Goal: Task Accomplishment & Management: Complete application form

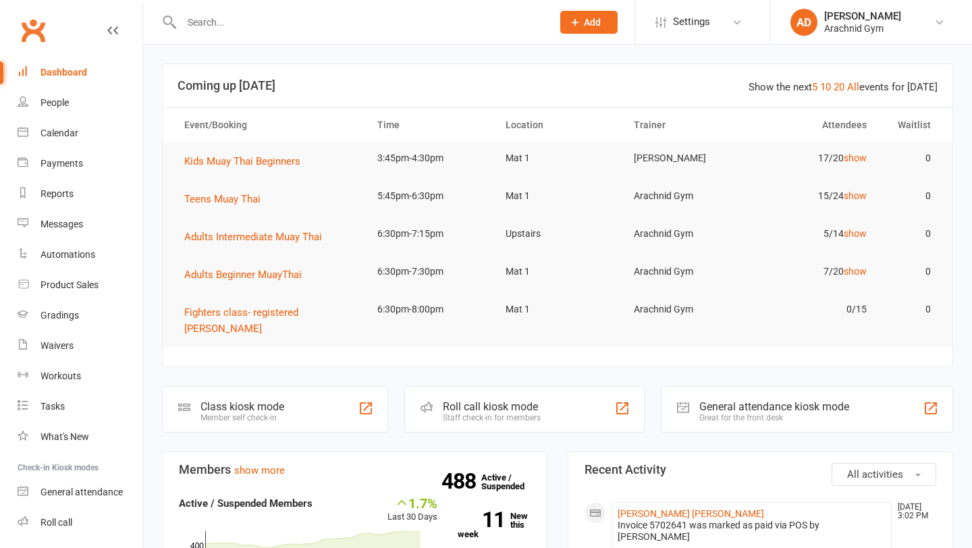
click at [232, 19] on input "text" at bounding box center [360, 22] width 365 height 19
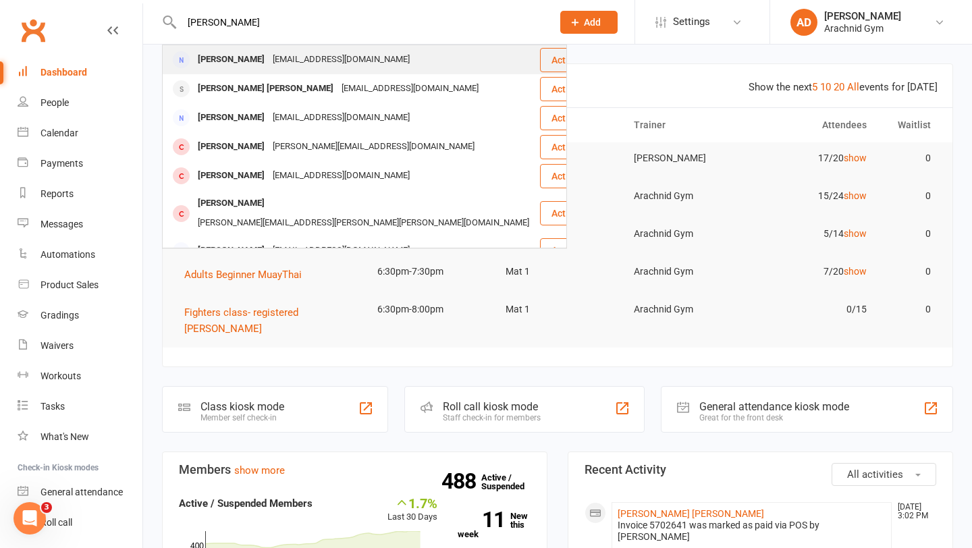
type input "[PERSON_NAME]"
click at [219, 60] on div "[PERSON_NAME]" at bounding box center [231, 60] width 75 height 20
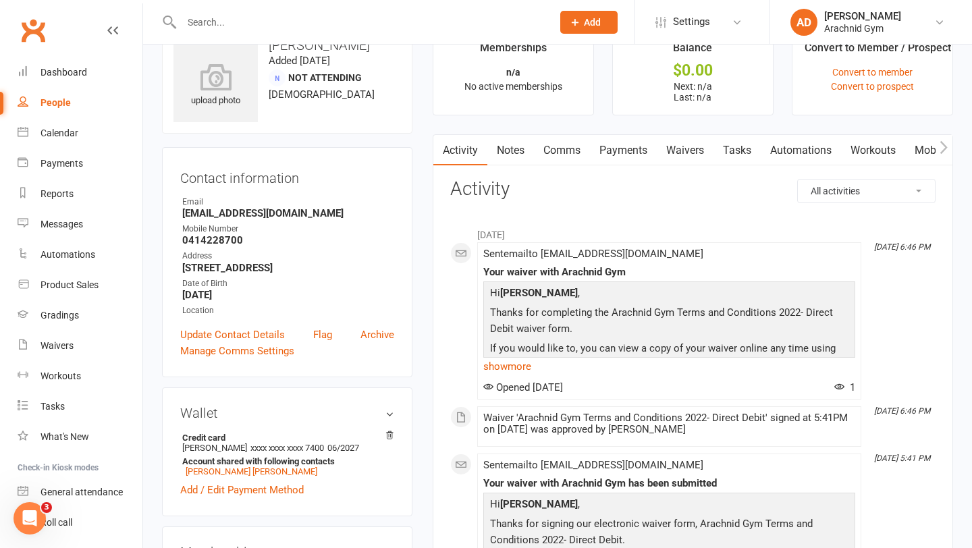
scroll to position [38, 0]
click at [388, 434] on icon at bounding box center [389, 434] width 9 height 9
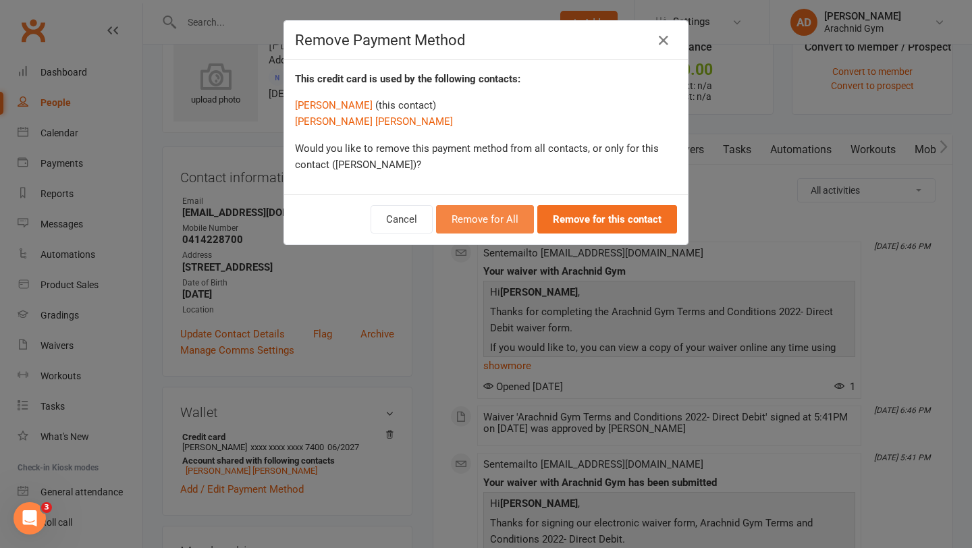
click at [521, 215] on button "Remove for All" at bounding box center [485, 219] width 98 height 28
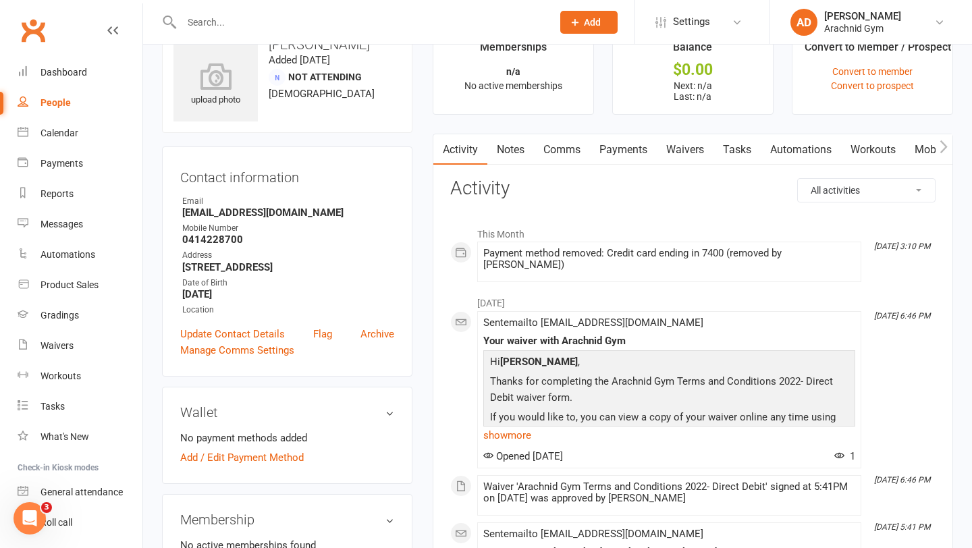
click at [679, 151] on link "Waivers" at bounding box center [685, 149] width 57 height 31
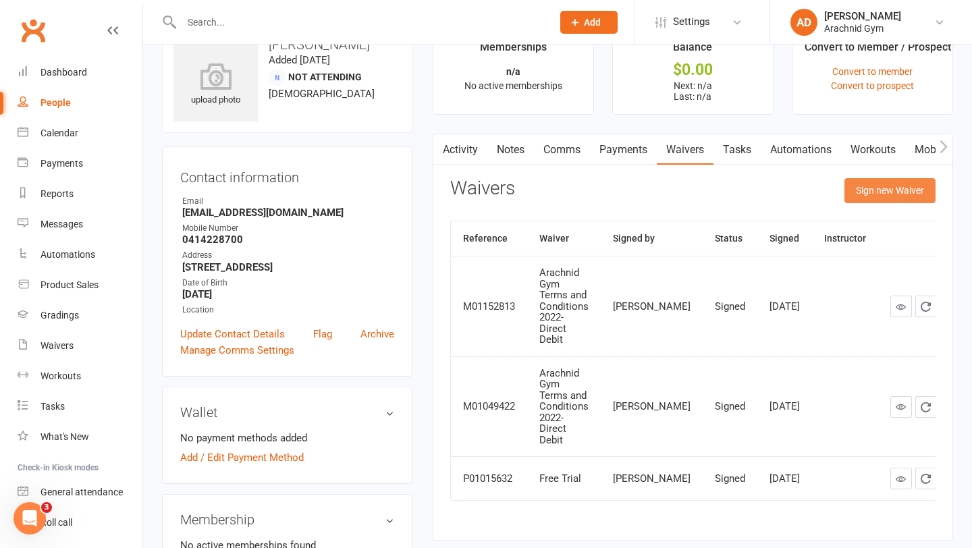
click at [855, 185] on button "Sign new Waiver" at bounding box center [890, 190] width 91 height 24
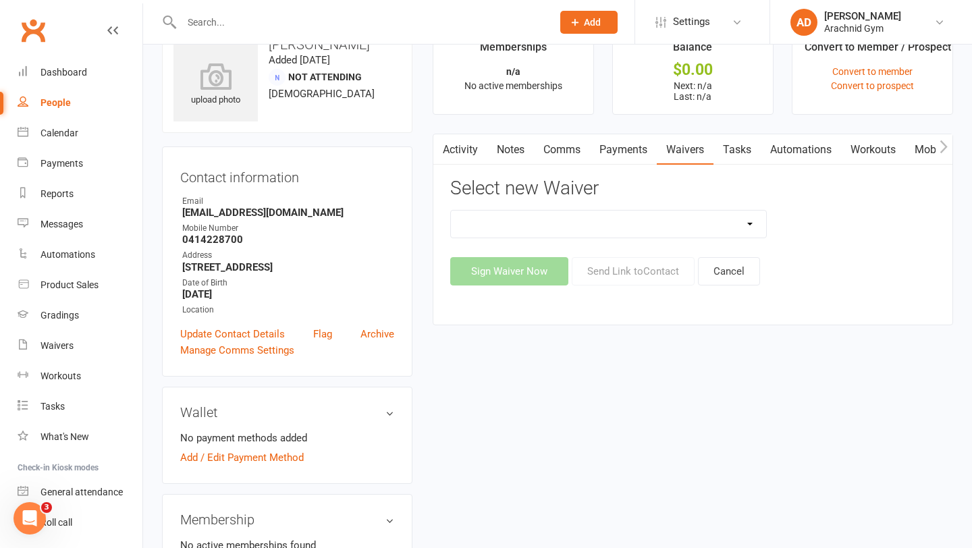
click at [597, 225] on select "Arachnid Gym Terms and Conditions 2022- Direct Debit Arachnid Gym Terms and Con…" at bounding box center [609, 224] width 316 height 27
select select "7469"
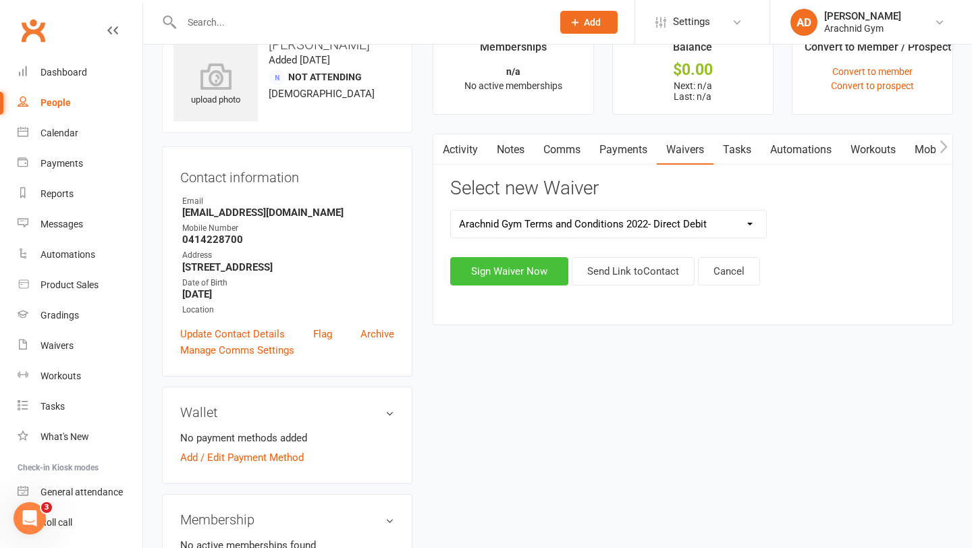
click at [540, 263] on button "Sign Waiver Now" at bounding box center [509, 271] width 118 height 28
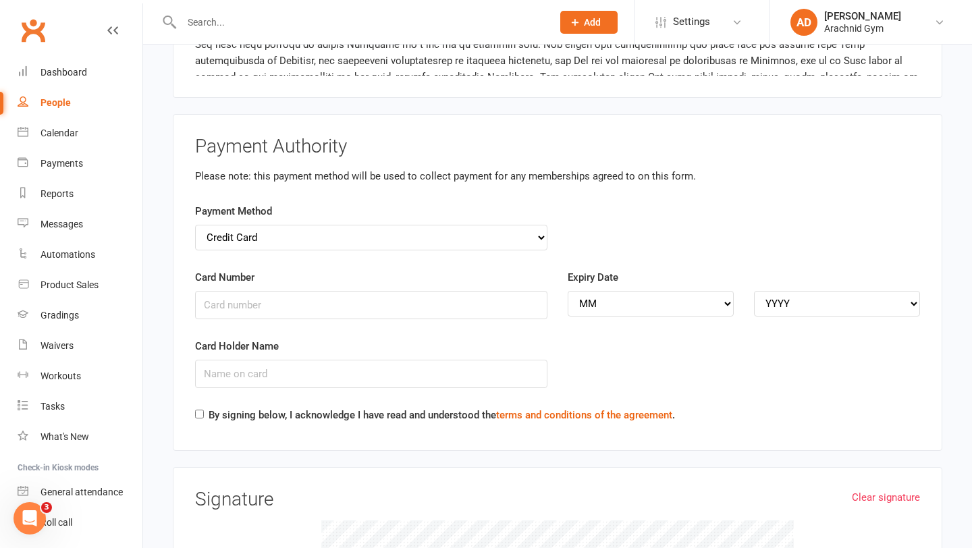
scroll to position [1991, 0]
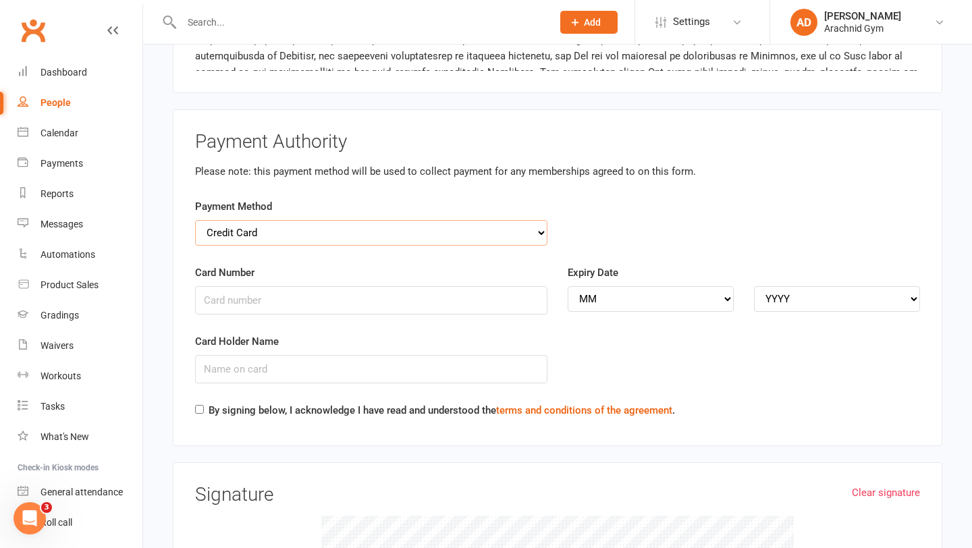
click at [522, 220] on select "Credit Card Bank Account" at bounding box center [371, 233] width 353 height 26
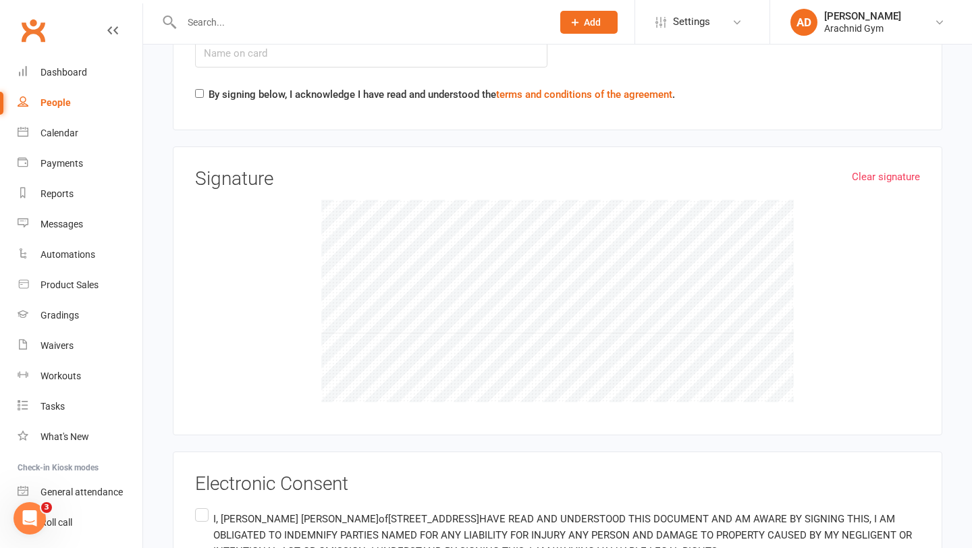
scroll to position [2310, 0]
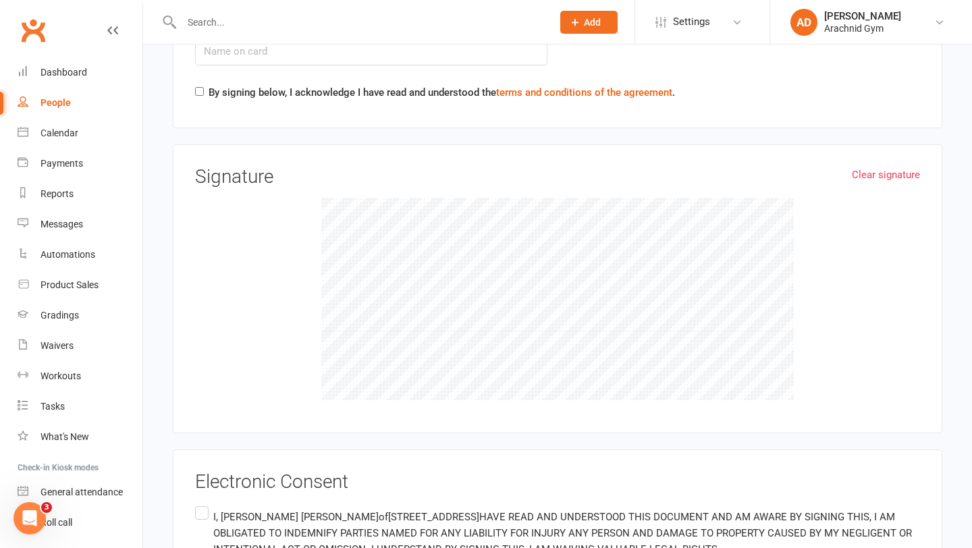
click at [902, 145] on div "Clear signature Signature" at bounding box center [558, 290] width 770 height 290
click at [895, 167] on link "Clear signature" at bounding box center [886, 175] width 68 height 16
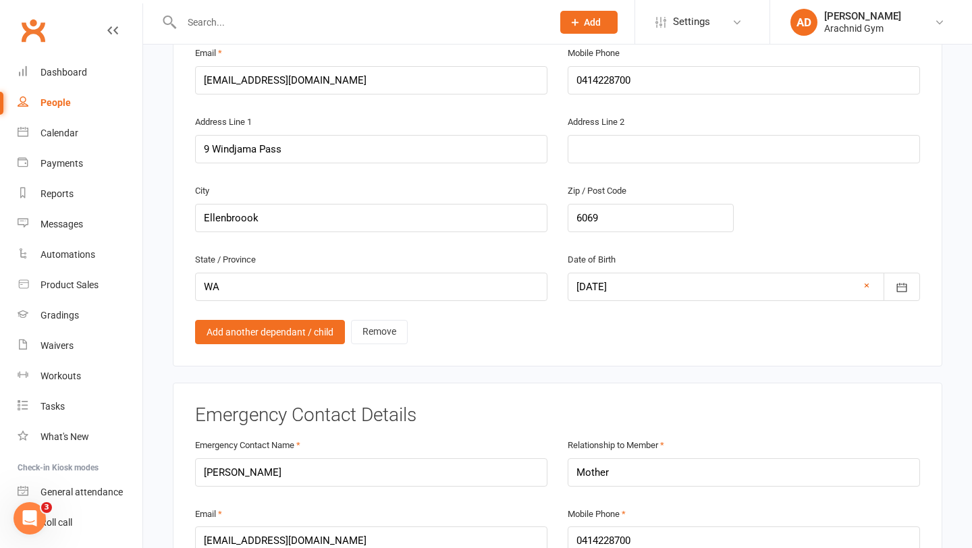
scroll to position [966, 0]
click at [964, 169] on div "Smart Forms & Waivers Arachnid Gym p: 0400084505 [EMAIL_ADDRESS][DOMAIN_NAME] […" at bounding box center [557, 546] width 829 height 2935
click at [956, 537] on div "Smart Forms & Waivers Arachnid Gym p: 0400084505 [EMAIL_ADDRESS][DOMAIN_NAME] […" at bounding box center [557, 546] width 829 height 2935
click at [544, 382] on div "Emergency Contact Details Emergency Contact Name [PERSON_NAME] Relationship to …" at bounding box center [558, 523] width 770 height 282
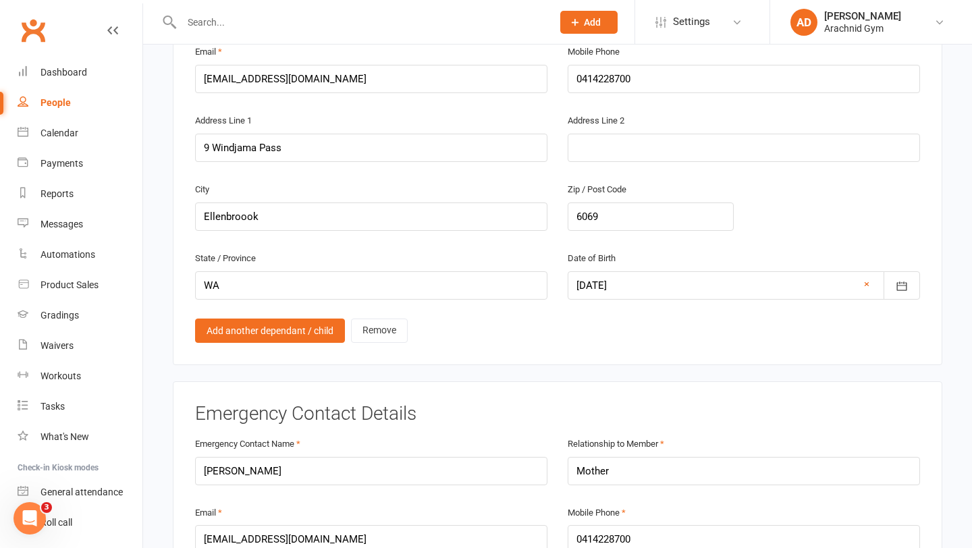
click at [544, 382] on div "Emergency Contact Details Emergency Contact Name [PERSON_NAME] Relationship to …" at bounding box center [558, 523] width 770 height 282
click at [396, 382] on div "Emergency Contact Details Emergency Contact Name [PERSON_NAME] Relationship to …" at bounding box center [558, 523] width 770 height 282
click at [966, 290] on div "Smart Forms & Waivers Arachnid Gym p: 0400084505 [EMAIL_ADDRESS][DOMAIN_NAME] […" at bounding box center [557, 546] width 829 height 2935
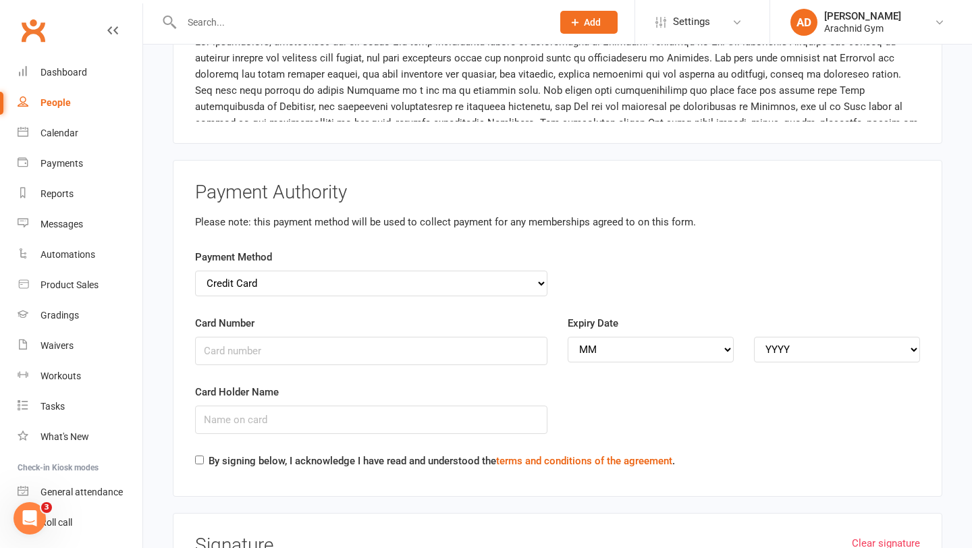
scroll to position [1942, 0]
click at [367, 336] on input "Card Number" at bounding box center [371, 350] width 353 height 28
type input "[CREDIT_CARD_NUMBER]"
click at [711, 336] on select "MM 01 02 03 04 05 06 07 08 09 10 11 12" at bounding box center [651, 349] width 166 height 26
select select "06"
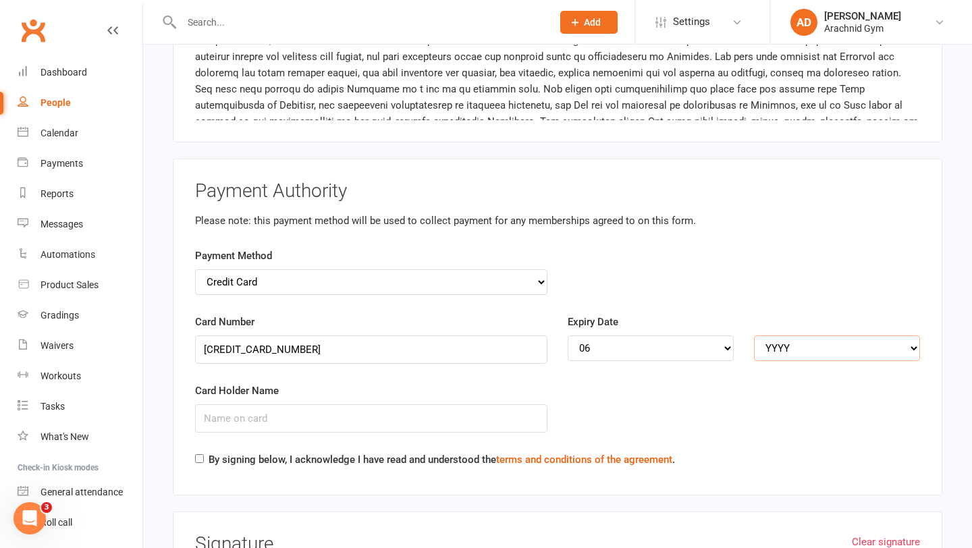
click at [831, 336] on select "YYYY 2025 2026 2027 2028 2029 2030 2031 2032 2033 2034" at bounding box center [837, 349] width 166 height 26
select select "2029"
click at [236, 408] on input "Card Holder Name" at bounding box center [371, 419] width 353 height 28
type input "[PERSON_NAME]"
click at [205, 452] on div "By signing below, I acknowledge I have read and understood the terms and condit…" at bounding box center [435, 463] width 480 height 22
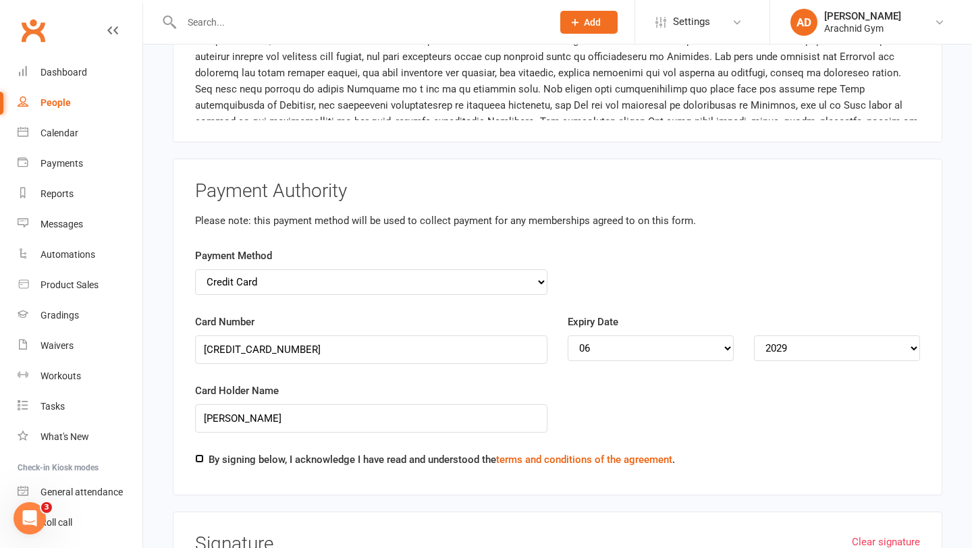
click at [196, 454] on input "By signing below, I acknowledge I have read and understood the terms and condit…" at bounding box center [199, 458] width 9 height 9
checkbox input "true"
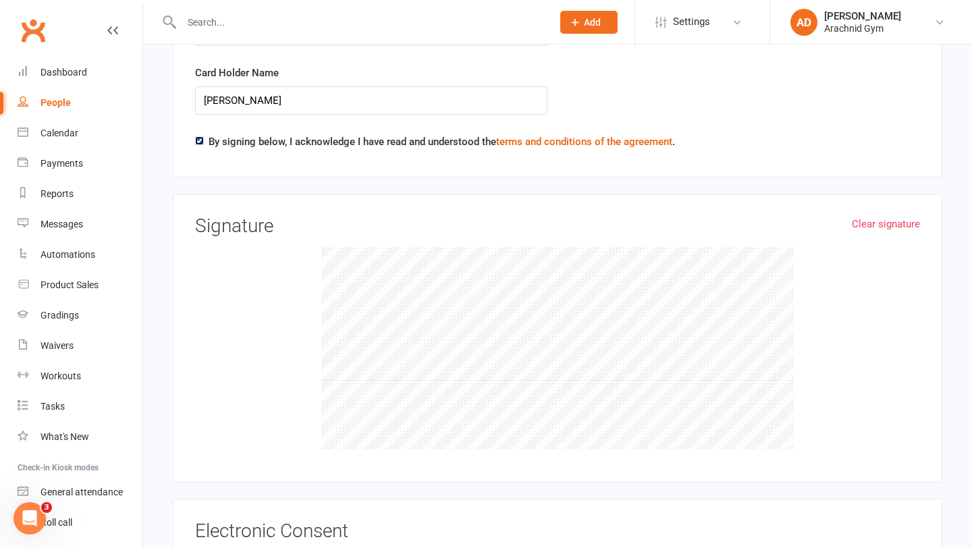
scroll to position [2263, 0]
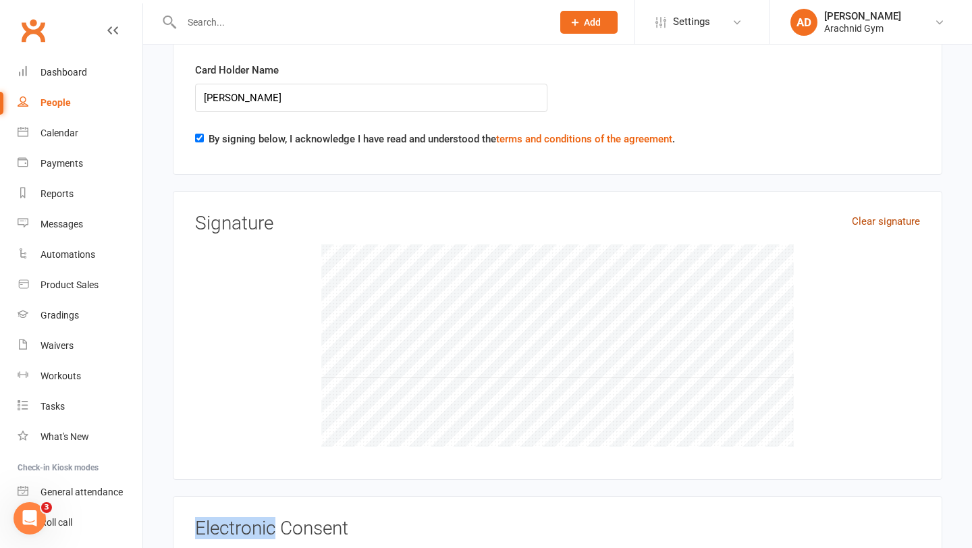
click at [927, 191] on div "Clear signature Signature" at bounding box center [558, 336] width 770 height 290
click at [867, 213] on link "Clear signature" at bounding box center [886, 221] width 68 height 16
click at [906, 213] on link "Clear signature" at bounding box center [886, 221] width 68 height 16
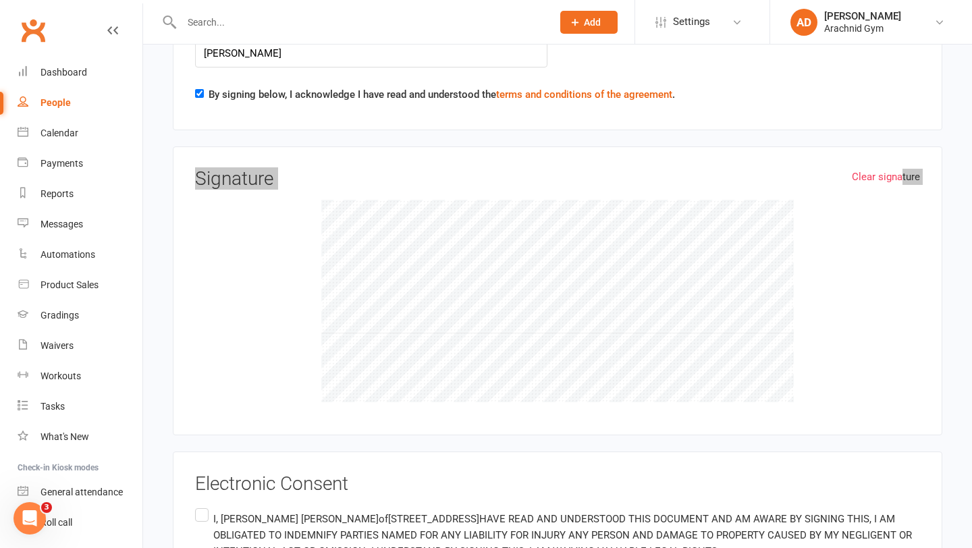
click at [370, 275] on div "Clear signature Signature" at bounding box center [557, 291] width 725 height 245
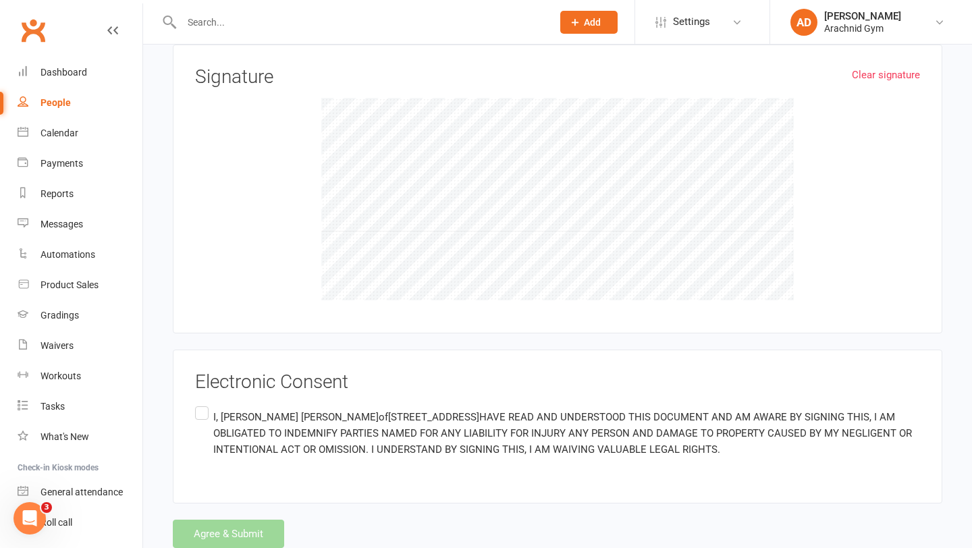
scroll to position [2417, 0]
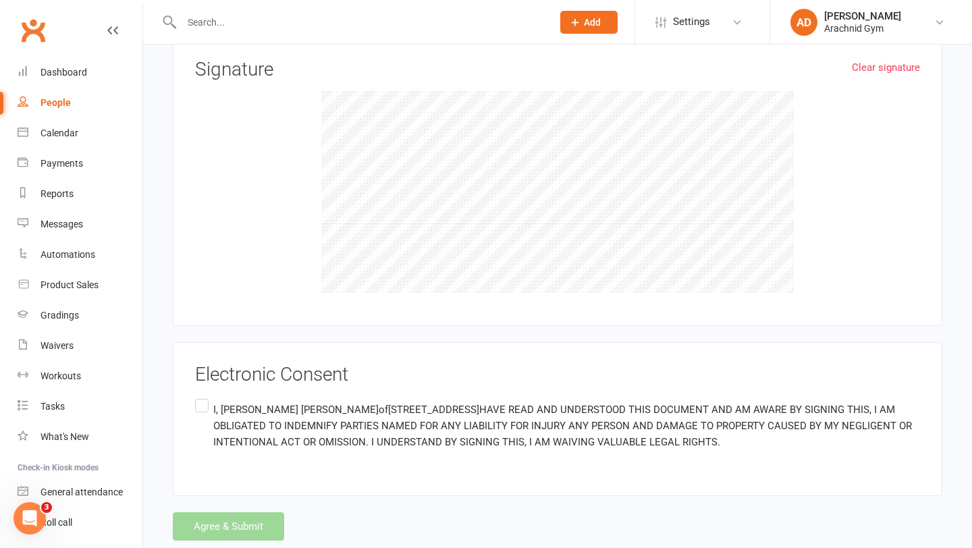
click at [198, 396] on label "I, [PERSON_NAME] of 9 Windjama Pass, Ellenbroook, [GEOGRAPHIC_DATA] Australia H…" at bounding box center [557, 425] width 725 height 59
click at [198, 396] on input "I, [PERSON_NAME] of 9 Windjama Pass, Ellenbroook, [GEOGRAPHIC_DATA] Australia H…" at bounding box center [199, 396] width 9 height 0
click at [231, 513] on button "Agree & Submit" at bounding box center [228, 527] width 111 height 28
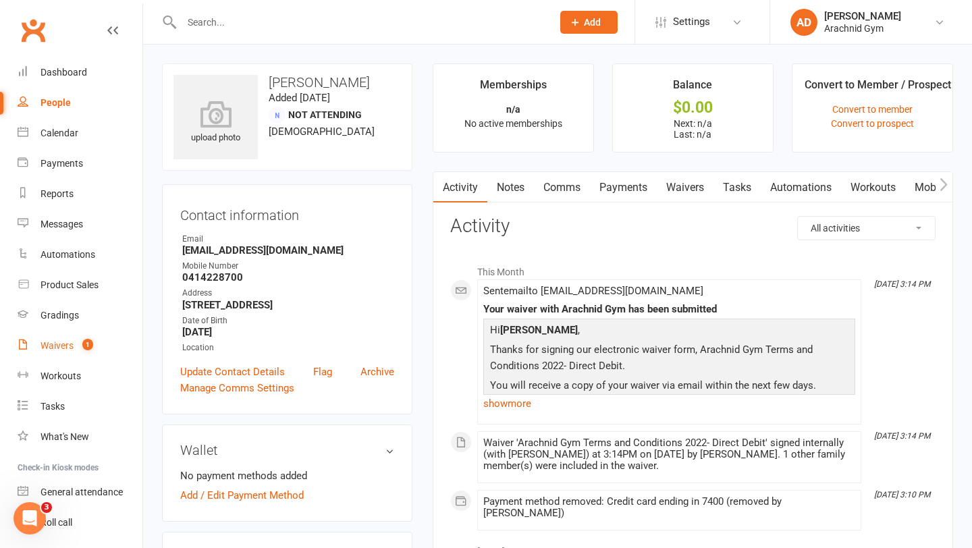
click at [61, 348] on div "Waivers" at bounding box center [57, 345] width 33 height 11
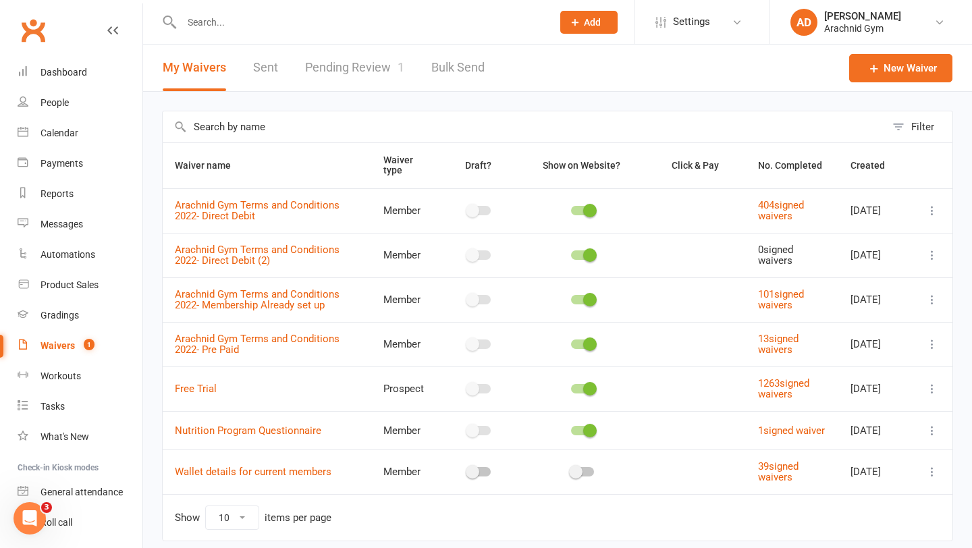
click at [355, 69] on link "Pending Review 1" at bounding box center [354, 68] width 99 height 47
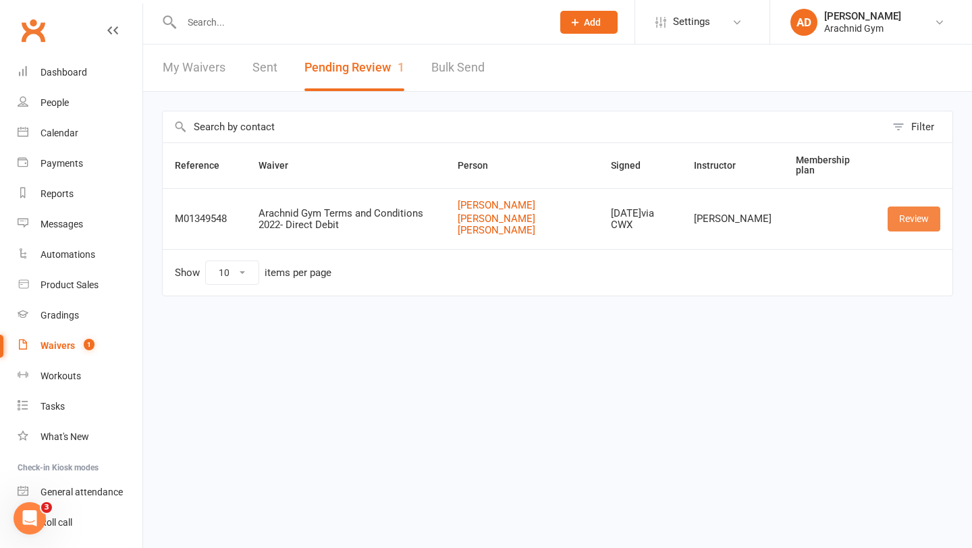
click at [912, 217] on link "Review" at bounding box center [914, 219] width 53 height 24
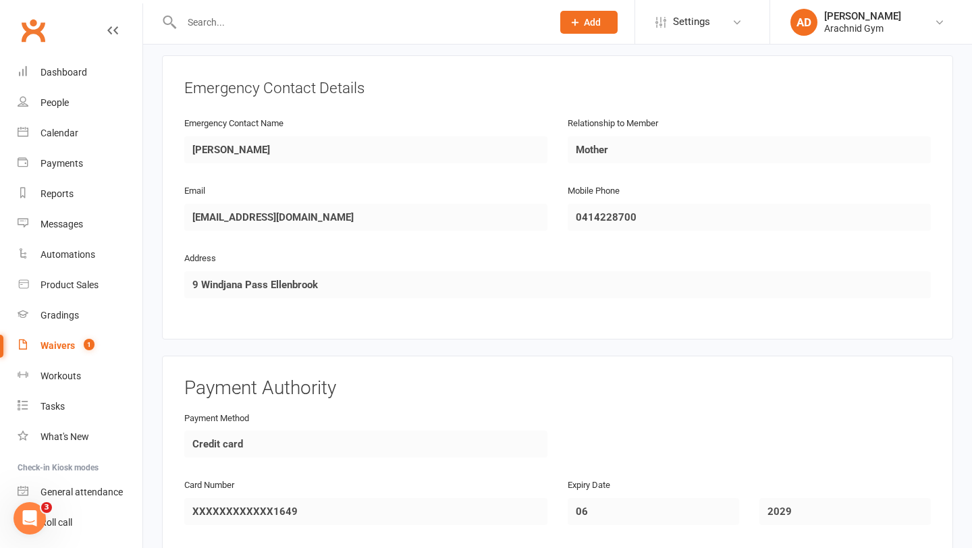
scroll to position [1475, 0]
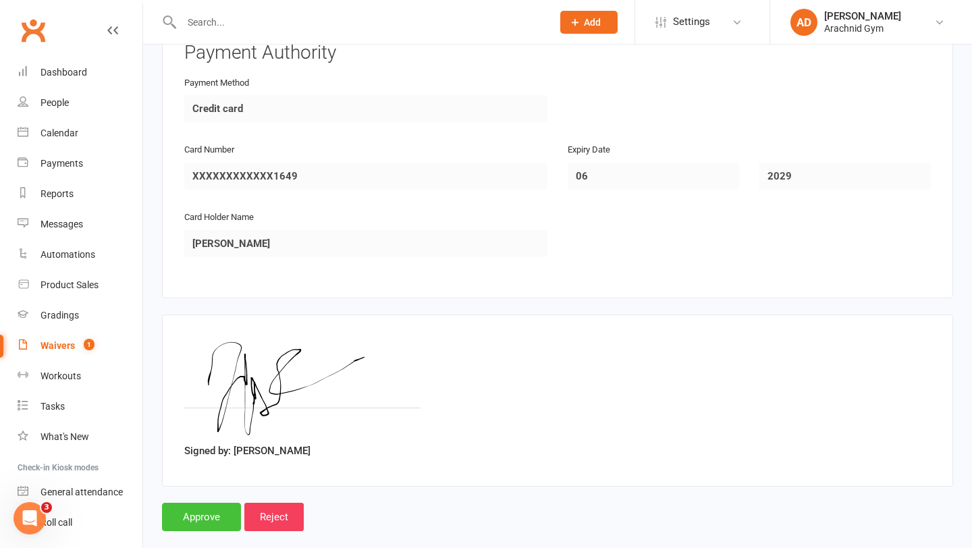
click at [197, 503] on input "Approve" at bounding box center [201, 517] width 79 height 28
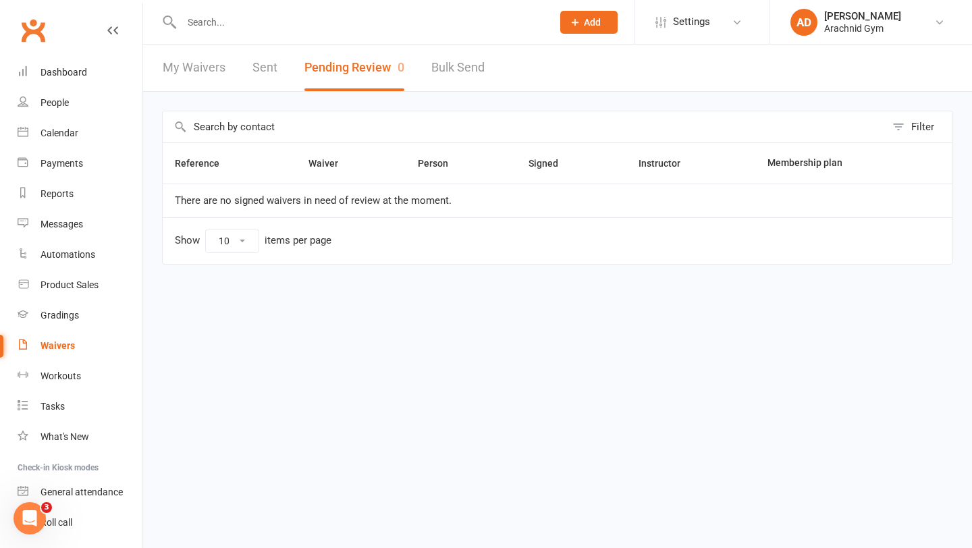
click at [221, 22] on input "text" at bounding box center [360, 22] width 365 height 19
type input "h"
type input "jac"
click at [211, 321] on html "jac Loading... Prospect Member Non-attending contact Class / event Appointment …" at bounding box center [486, 160] width 972 height 321
click at [38, 68] on link "Dashboard" at bounding box center [80, 72] width 125 height 30
